Goal: Find specific page/section

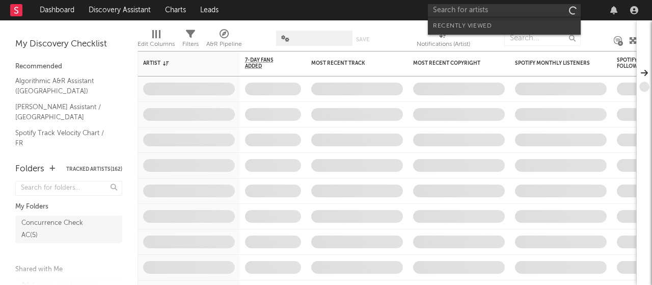
click at [543, 10] on input "text" at bounding box center [504, 10] width 153 height 13
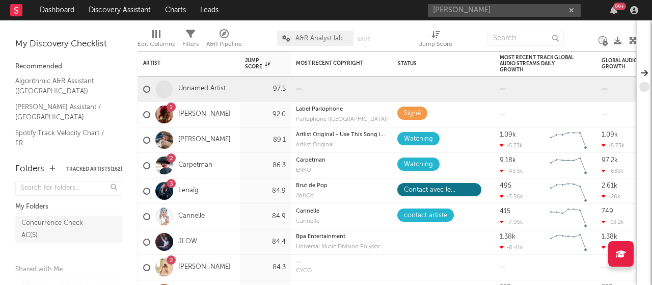
click at [532, 11] on input "[PERSON_NAME]" at bounding box center [504, 10] width 153 height 13
type input "a"
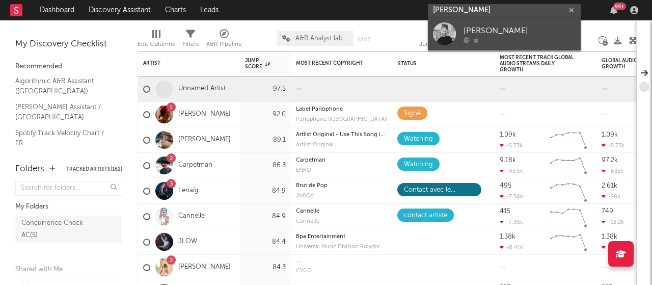
type input "[PERSON_NAME]"
click at [531, 30] on div "[PERSON_NAME]" at bounding box center [520, 30] width 112 height 12
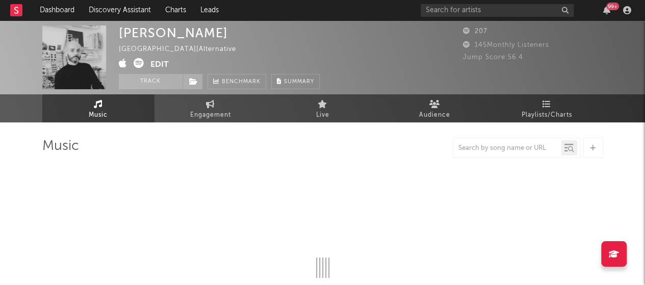
select select "1w"
